Goal: Information Seeking & Learning: Stay updated

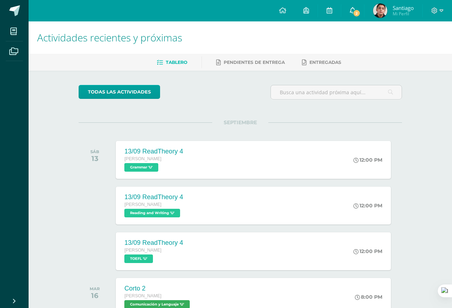
click at [351, 6] on link "2" at bounding box center [352, 10] width 23 height 21
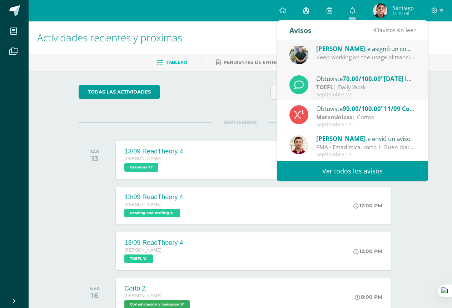
click at [354, 87] on div "TOEFL | Daily Work" at bounding box center [365, 87] width 99 height 8
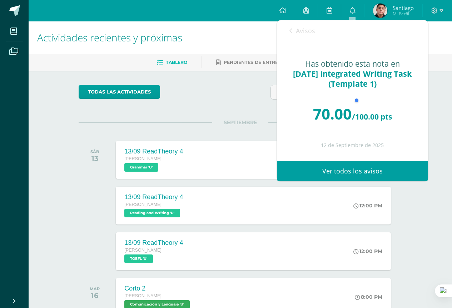
click at [306, 33] on span "Avisos" at bounding box center [305, 30] width 19 height 9
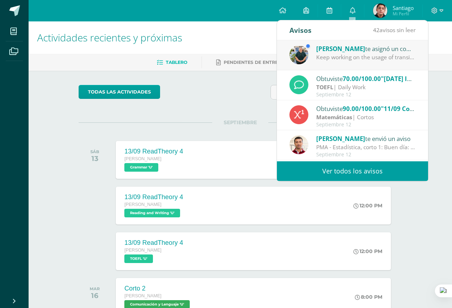
click at [306, 33] on span "Avisos" at bounding box center [305, 30] width 19 height 9
click at [318, 52] on div at bounding box center [339, 46] width 68 height 14
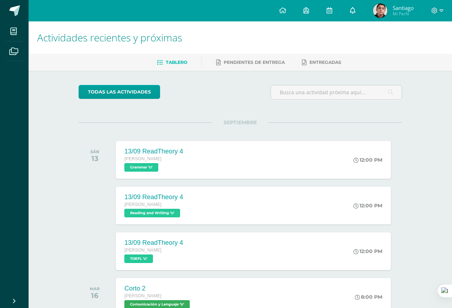
click at [352, 15] on link "0" at bounding box center [352, 10] width 23 height 21
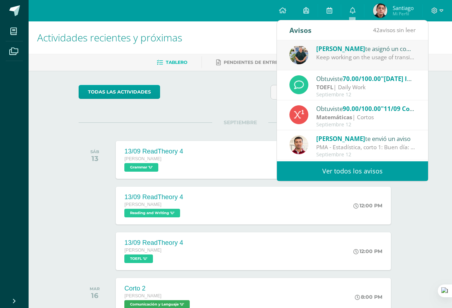
click at [356, 60] on div "Keep working on the usage of transitional words and subject-verb agreement." at bounding box center [365, 57] width 99 height 8
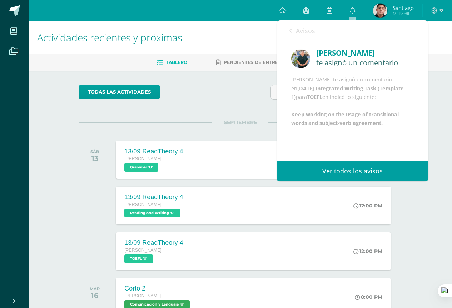
click at [296, 33] on span "Avisos" at bounding box center [305, 30] width 19 height 9
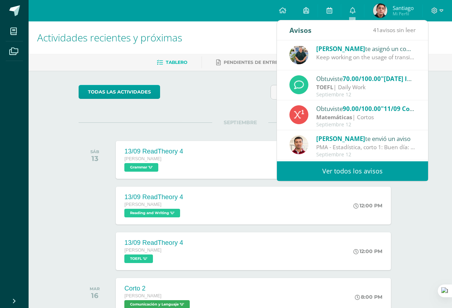
click at [336, 90] on div "TOEFL | Daily Work" at bounding box center [365, 87] width 99 height 8
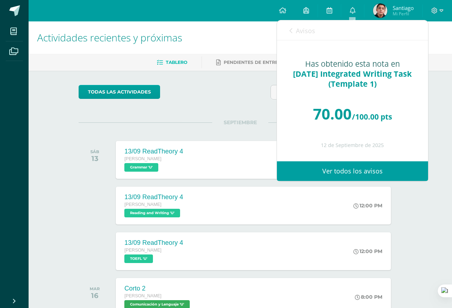
click at [300, 36] on link "Avisos" at bounding box center [302, 30] width 26 height 20
